Goal: Task Accomplishment & Management: Use online tool/utility

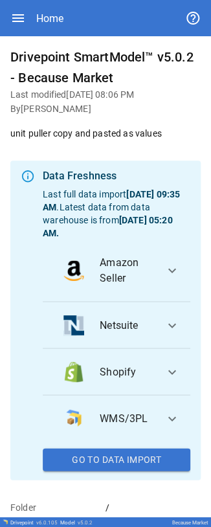
scroll to position [131, 0]
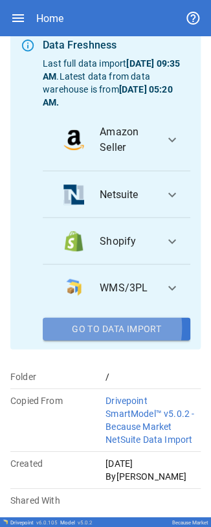
click at [89, 301] on button "Go To Data Import" at bounding box center [117, 328] width 148 height 23
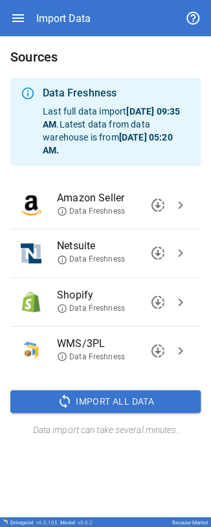
click at [104, 301] on span "Import All Data" at bounding box center [115, 401] width 78 height 16
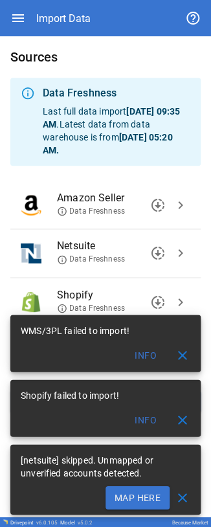
click at [141, 301] on button "Info" at bounding box center [145, 419] width 41 height 23
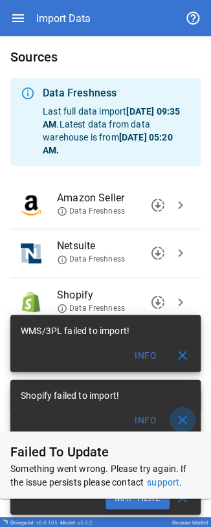
click at [181, 301] on span "close" at bounding box center [183, 420] width 16 height 16
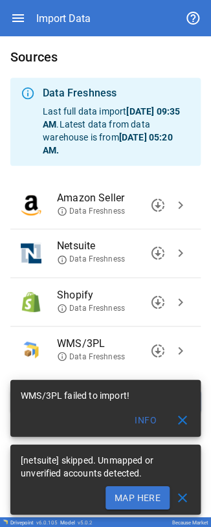
click at [184, 301] on span "chevron_right" at bounding box center [181, 351] width 16 height 16
